Goal: Navigation & Orientation: Find specific page/section

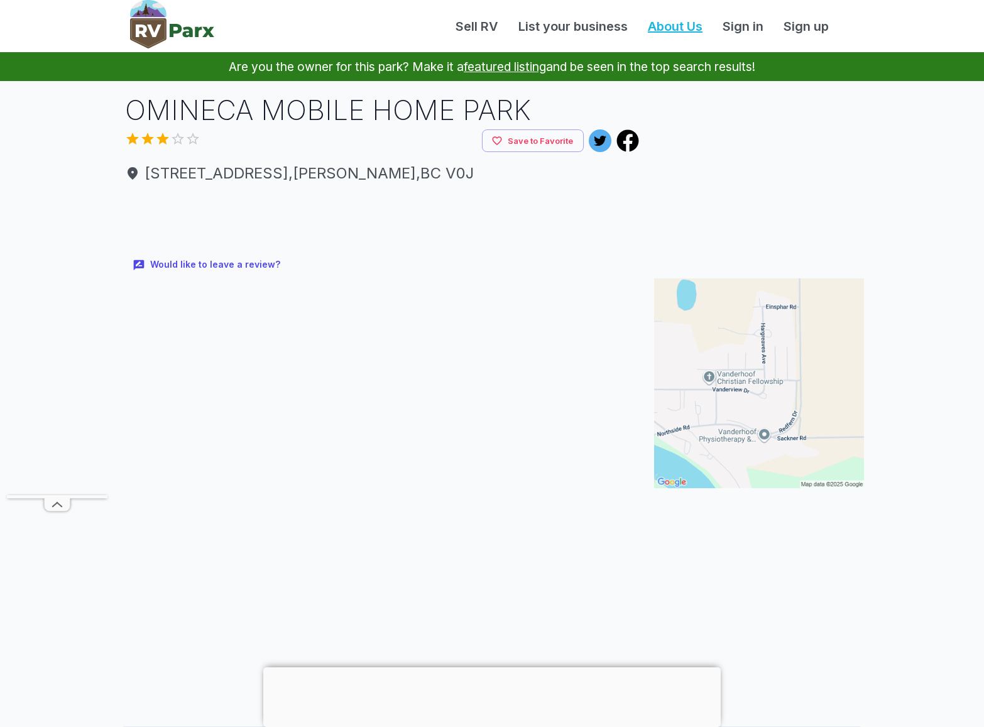
click at [671, 26] on link "About Us" at bounding box center [675, 26] width 75 height 19
